Goal: Information Seeking & Learning: Learn about a topic

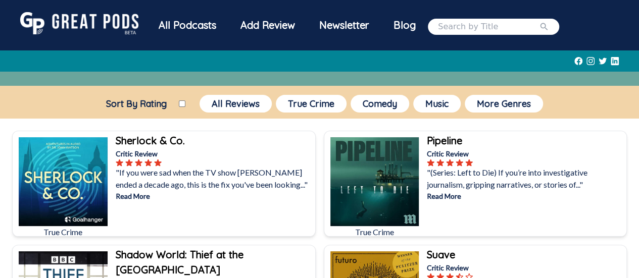
click at [182, 103] on input "Sort By Rating" at bounding box center [182, 104] width 7 height 7
checkbox input "true"
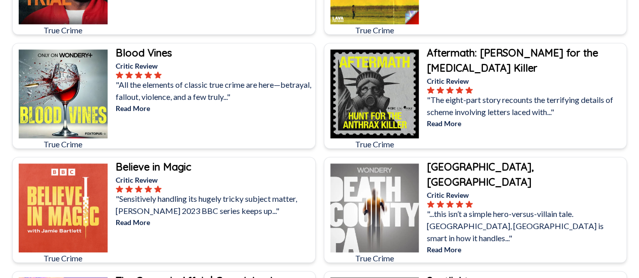
scroll to position [450, 0]
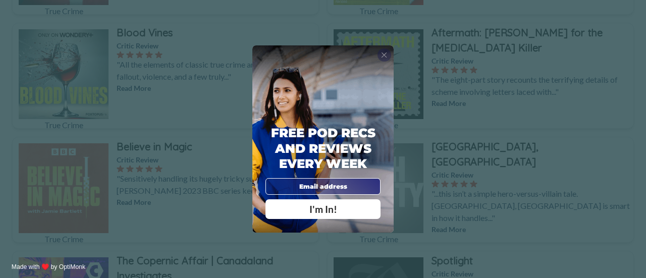
click at [384, 55] on span "X" at bounding box center [384, 55] width 6 height 9
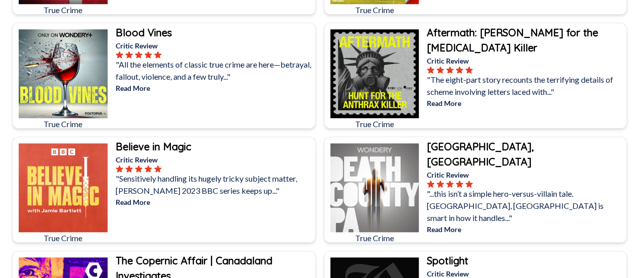
click at [159, 144] on b "Believe in Magic" at bounding box center [154, 146] width 76 height 13
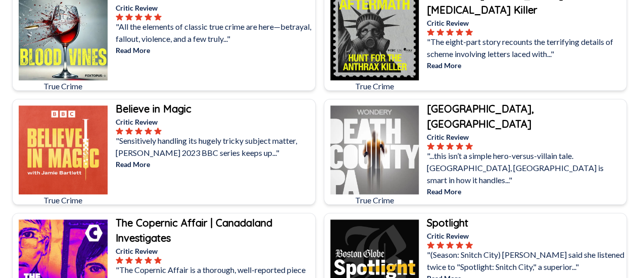
scroll to position [509, 0]
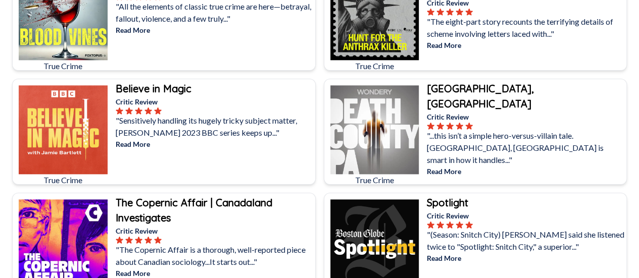
click at [450, 203] on b "Spotlight" at bounding box center [447, 202] width 41 height 13
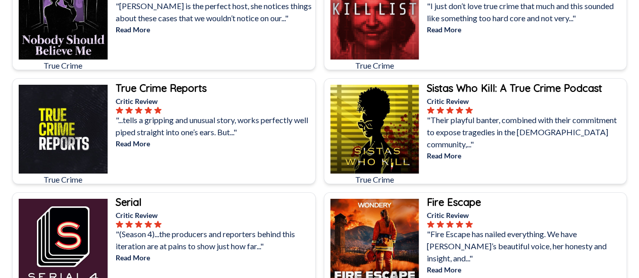
scroll to position [1785, 0]
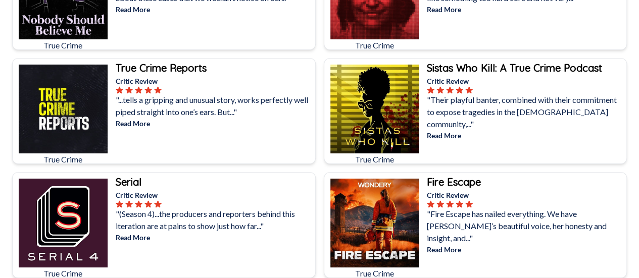
click at [471, 178] on b "Fire Escape" at bounding box center [454, 182] width 54 height 13
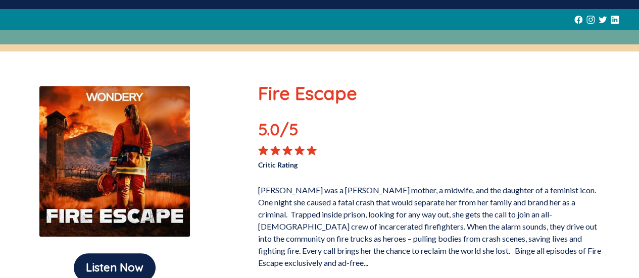
scroll to position [65, 0]
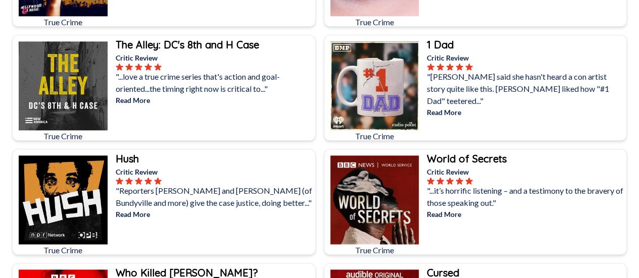
scroll to position [2736, 0]
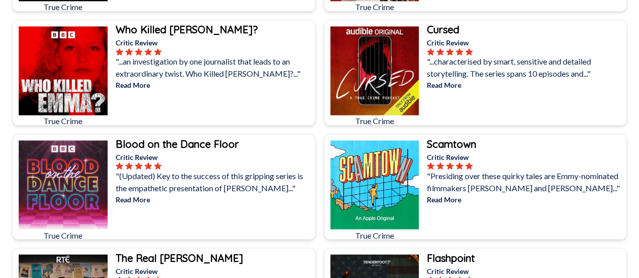
click at [180, 23] on b "Who Killed [PERSON_NAME]?" at bounding box center [187, 29] width 142 height 13
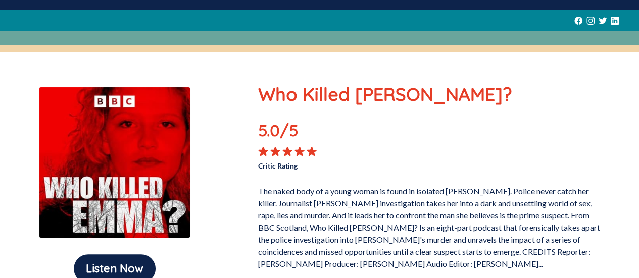
scroll to position [61, 0]
